Goal: Transaction & Acquisition: Purchase product/service

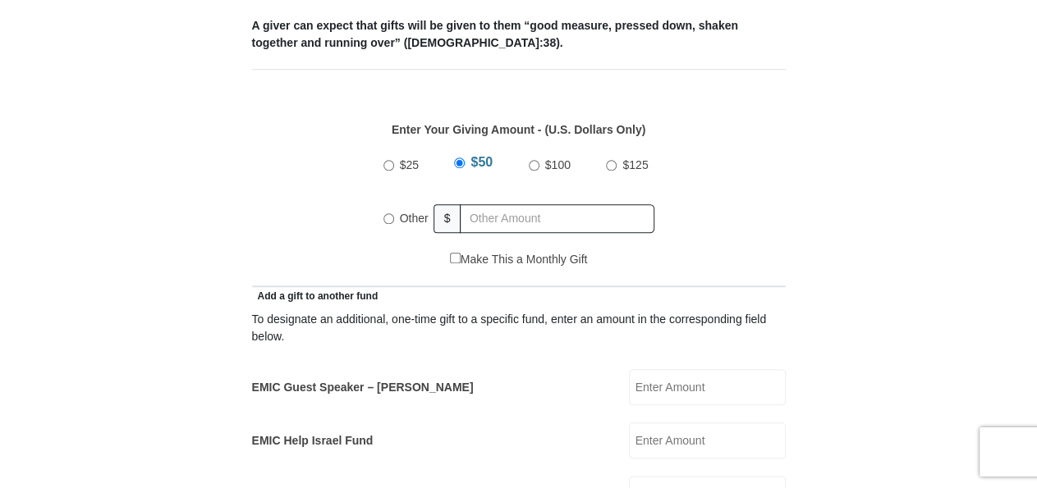
scroll to position [796, 0]
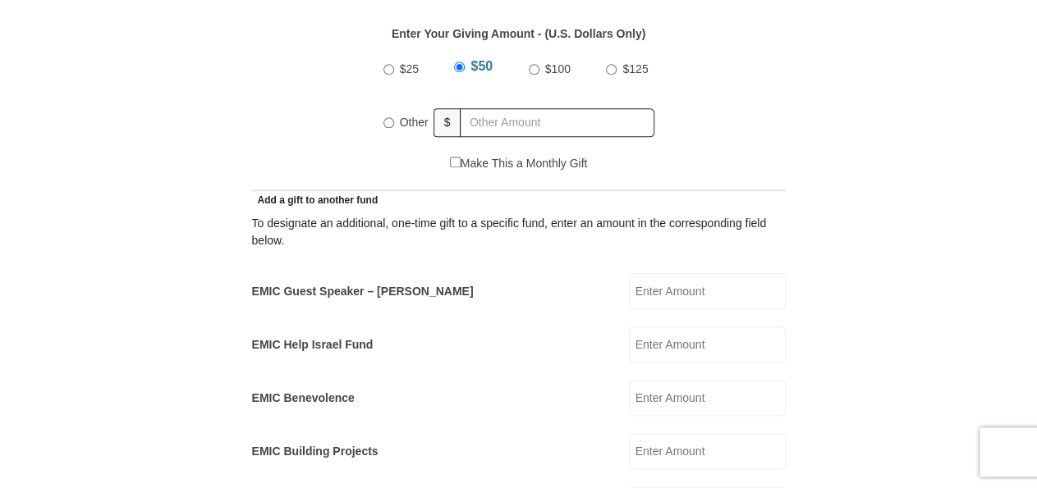
click at [608, 64] on input "$125" at bounding box center [611, 69] width 11 height 11
radio input "true"
click at [655, 273] on input "EMIC Guest Speaker – [PERSON_NAME]" at bounding box center [707, 291] width 157 height 36
click at [387, 117] on input "Other" at bounding box center [388, 122] width 11 height 11
radio input "true"
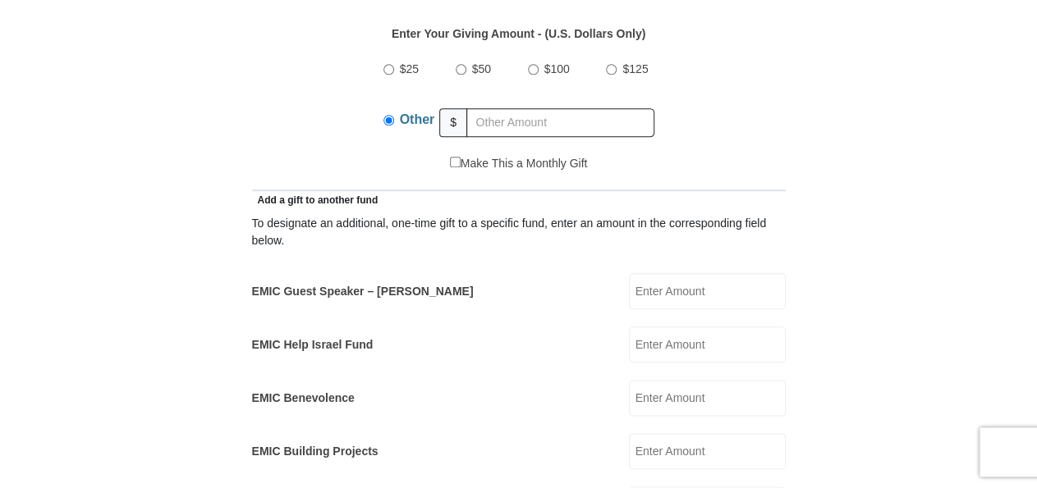
click at [676, 273] on input "EMIC Guest Speaker – [PERSON_NAME]" at bounding box center [707, 291] width 157 height 36
click at [683, 273] on input "125.00" at bounding box center [707, 291] width 157 height 36
type input "1"
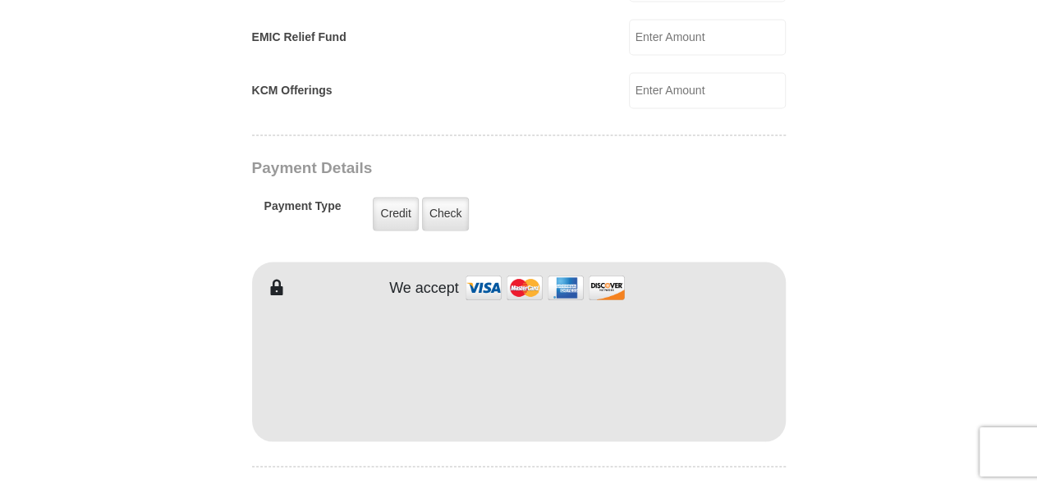
scroll to position [1281, 0]
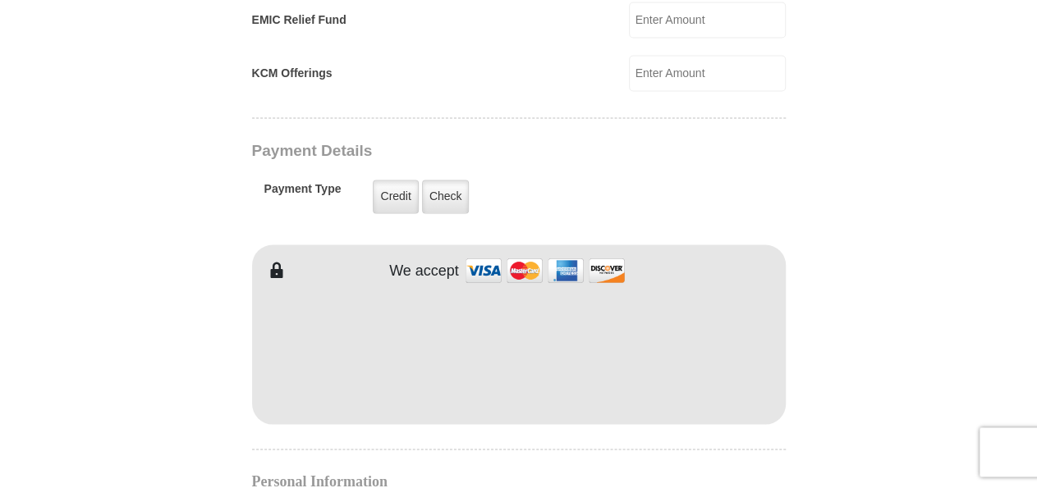
type input "125"
click at [397, 180] on label "Credit" at bounding box center [395, 197] width 45 height 34
click at [0, 0] on input "Credit" at bounding box center [0, 0] width 0 height 0
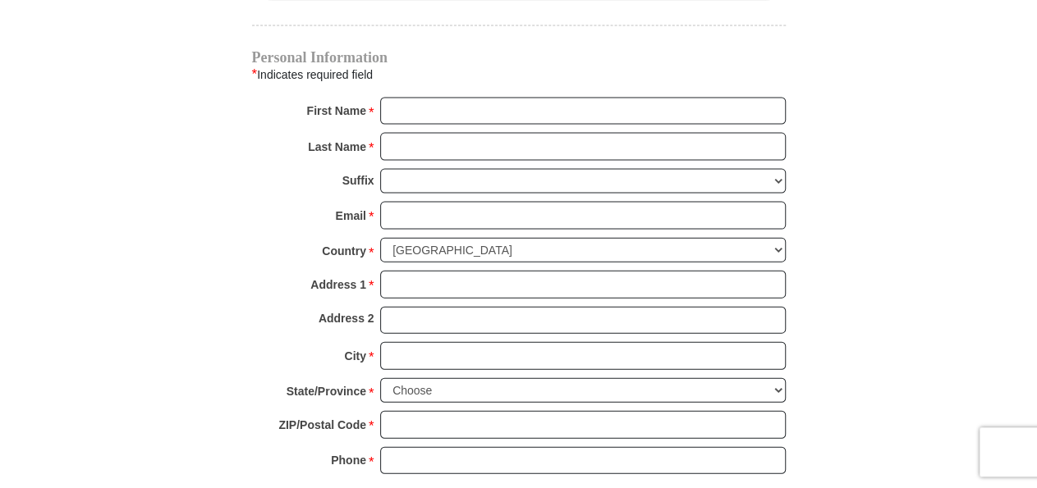
scroll to position [1646, 0]
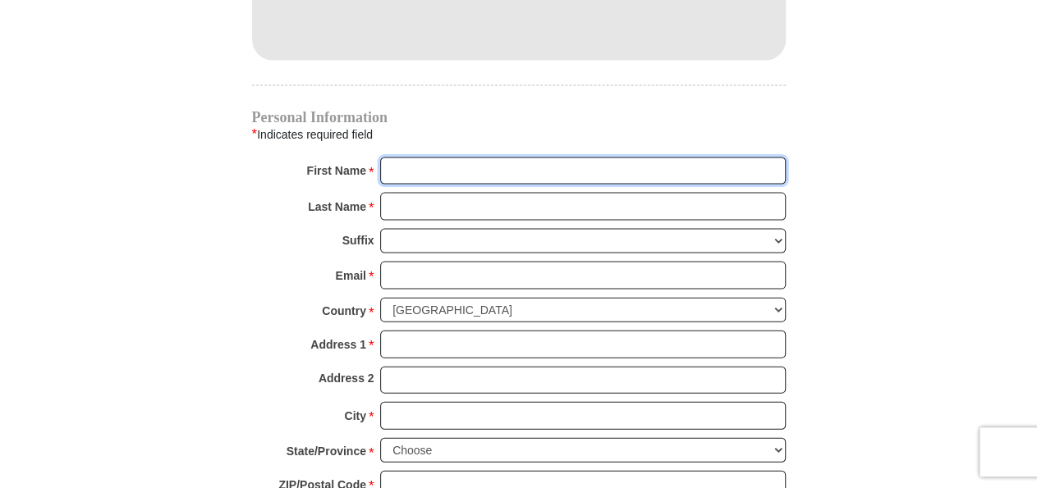
click at [406, 157] on input "First Name *" at bounding box center [583, 171] width 406 height 28
type input "D"
type input "130 [PERSON_NAME] Driv"
type input "[PERSON_NAME]"
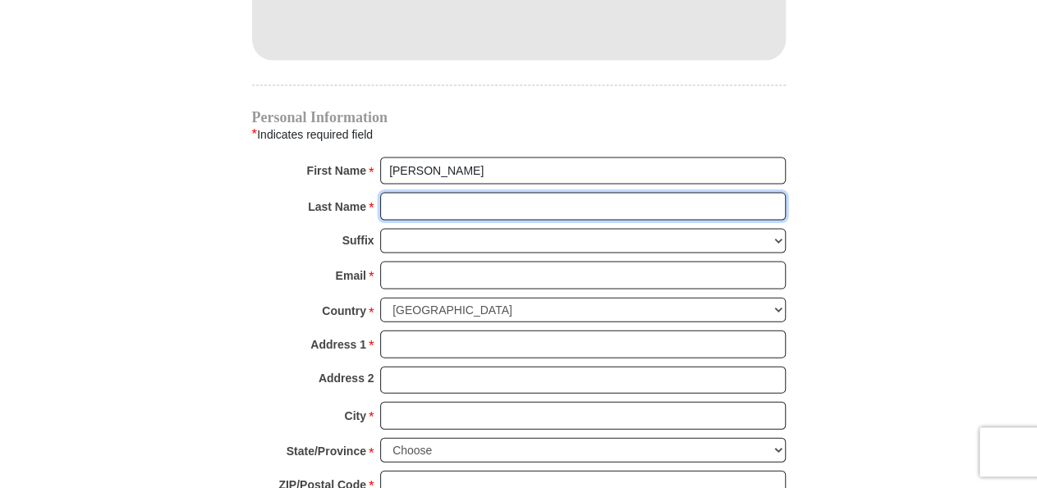
type input "[PERSON_NAME]"
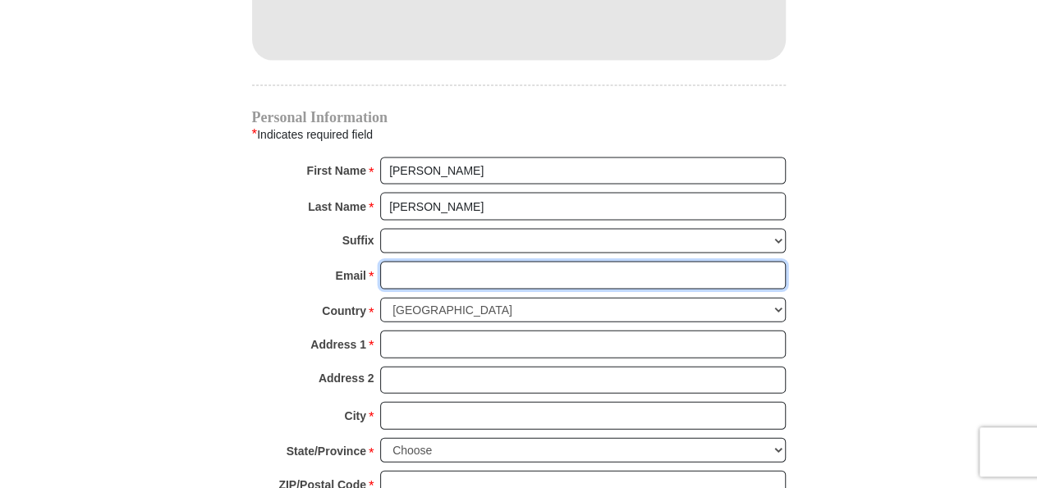
type input "[EMAIL_ADDRESS][DOMAIN_NAME]"
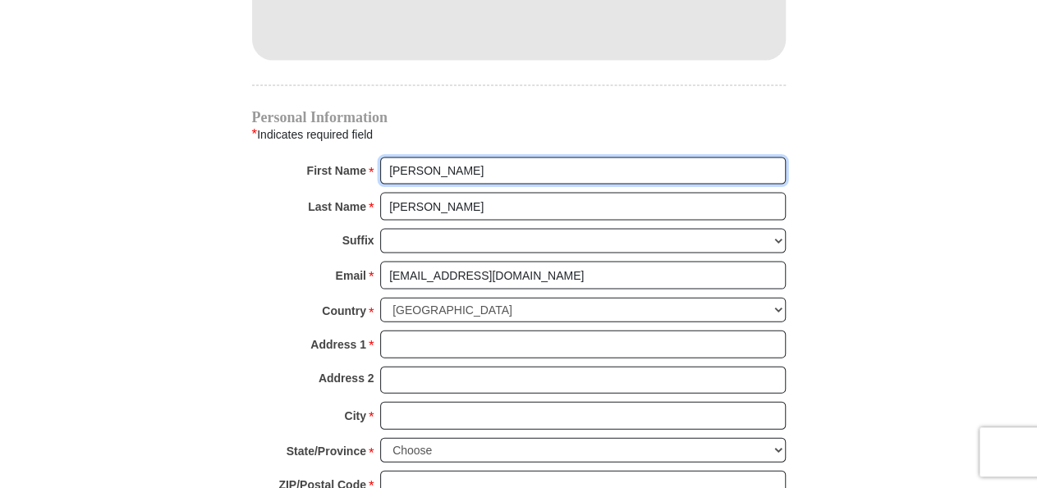
type input "130 [PERSON_NAME] Driv"
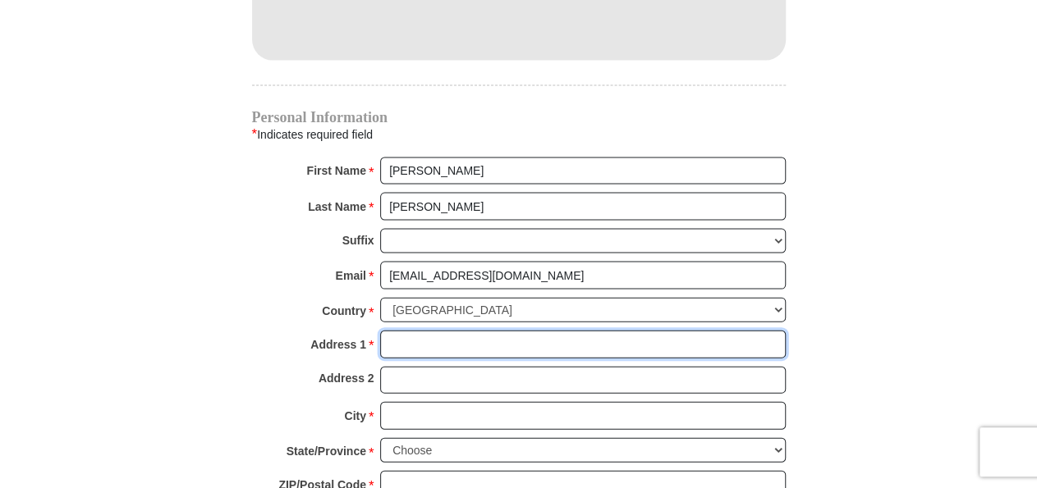
click at [414, 330] on input "Address 1 *" at bounding box center [583, 344] width 406 height 28
type input "[STREET_ADDRESS][PERSON_NAME]"
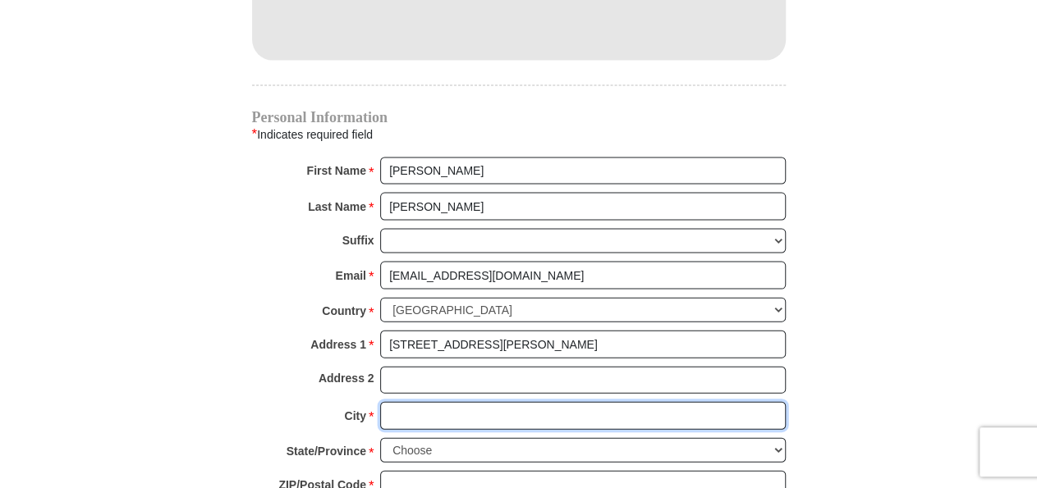
type input "[GEOGRAPHIC_DATA]"
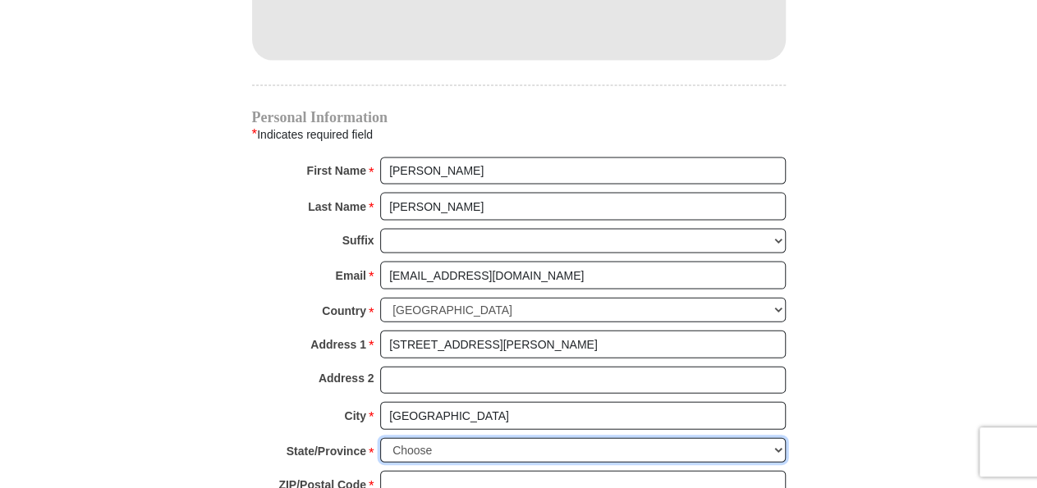
select select "VA"
type input "24609"
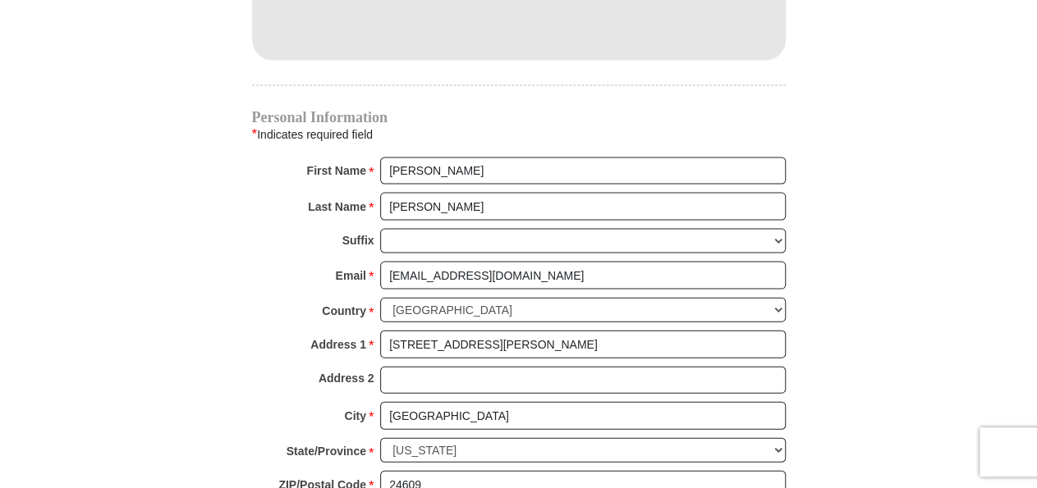
type input "2768804556"
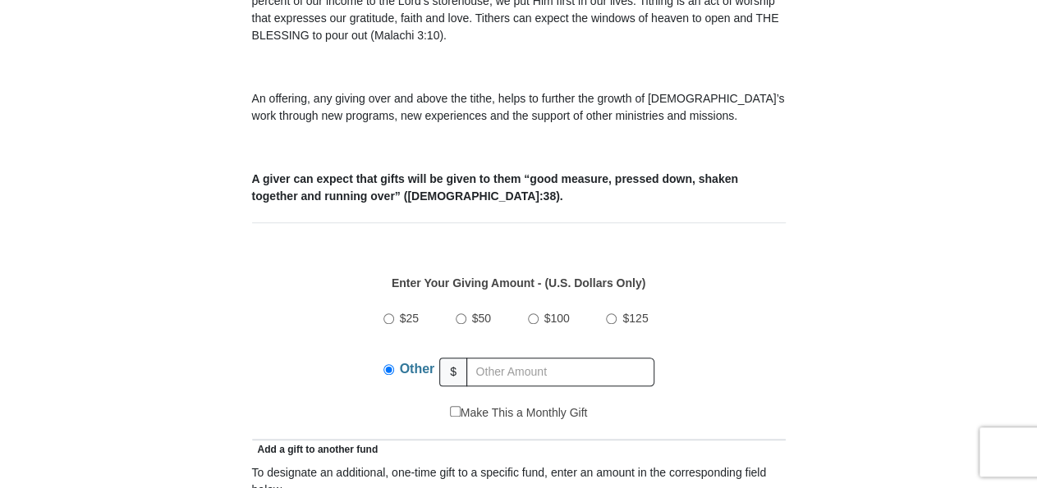
scroll to position [553, 0]
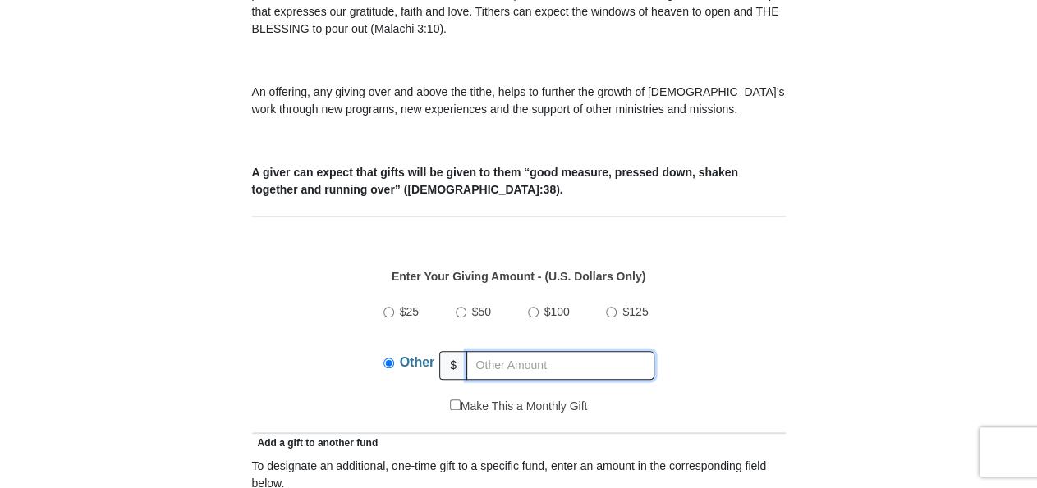
click at [513, 351] on input "text" at bounding box center [560, 365] width 188 height 29
type input "0"
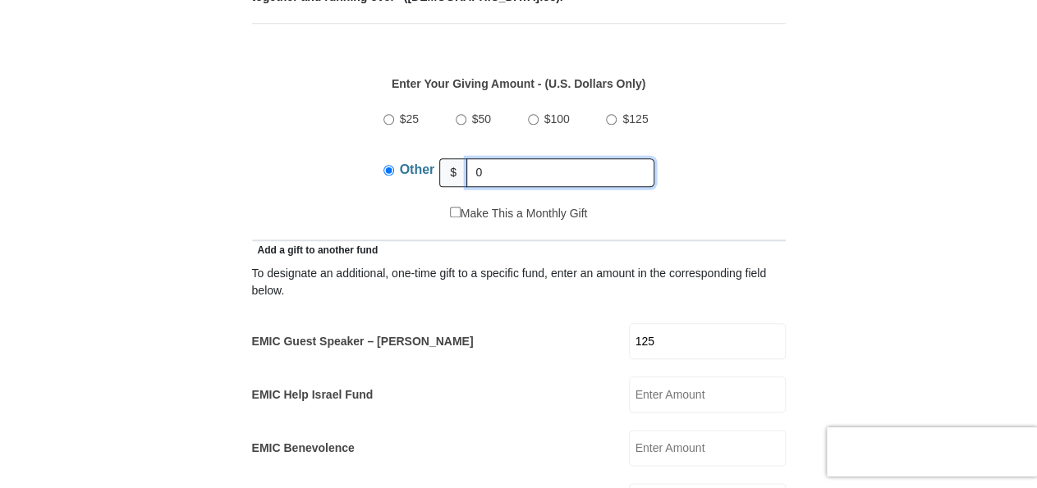
scroll to position [739, 0]
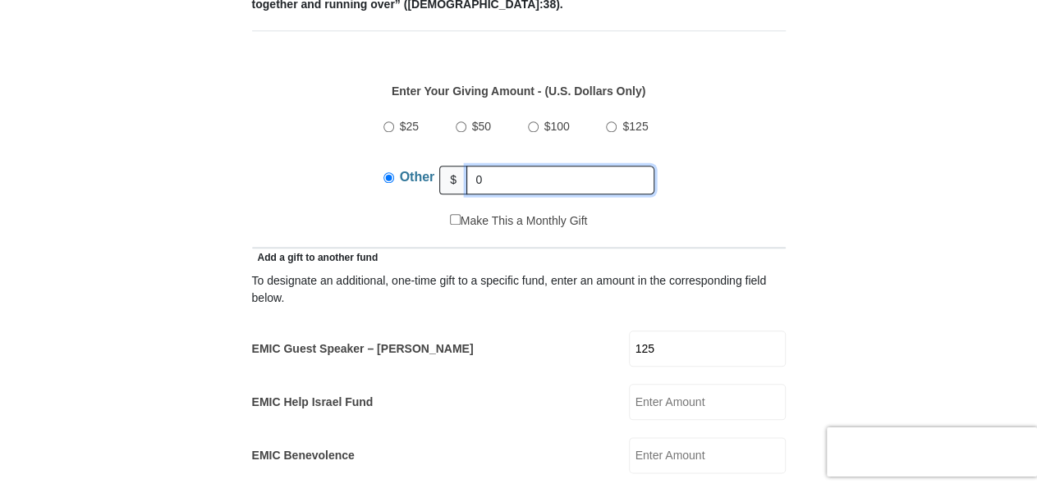
click at [497, 166] on input "0" at bounding box center [560, 180] width 188 height 29
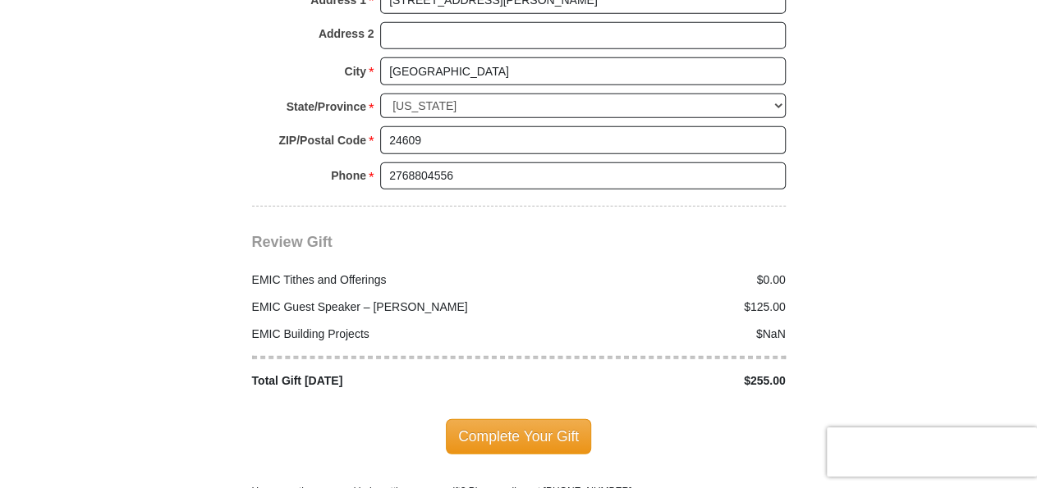
scroll to position [1997, 0]
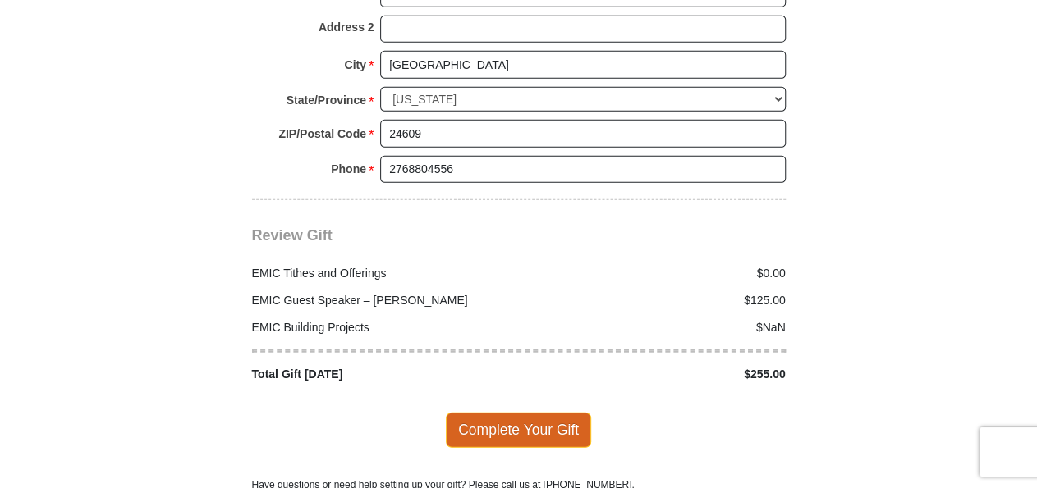
click at [530, 413] on span "Complete Your Gift" at bounding box center [518, 430] width 145 height 34
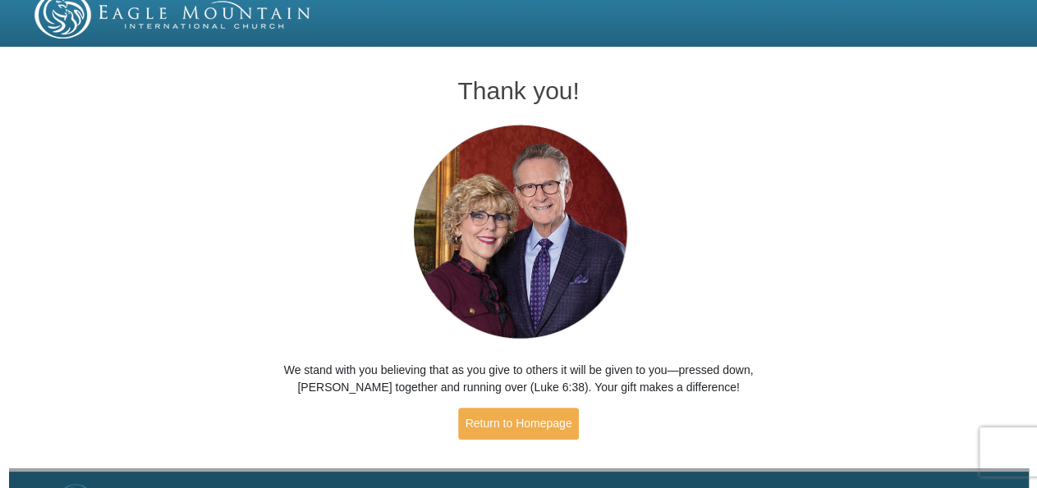
scroll to position [55, 0]
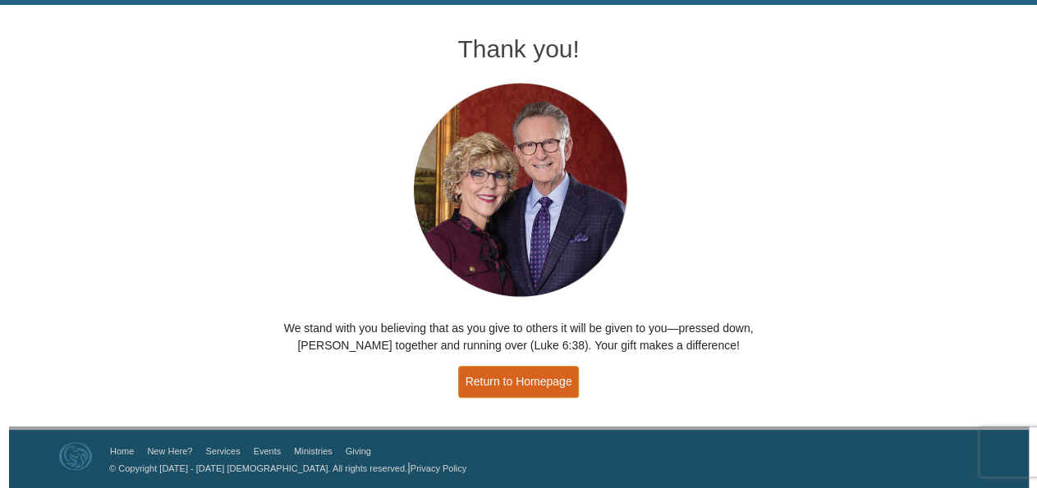
click at [537, 381] on link "Return to Homepage" at bounding box center [518, 382] width 121 height 32
